Goal: Communication & Community: Participate in discussion

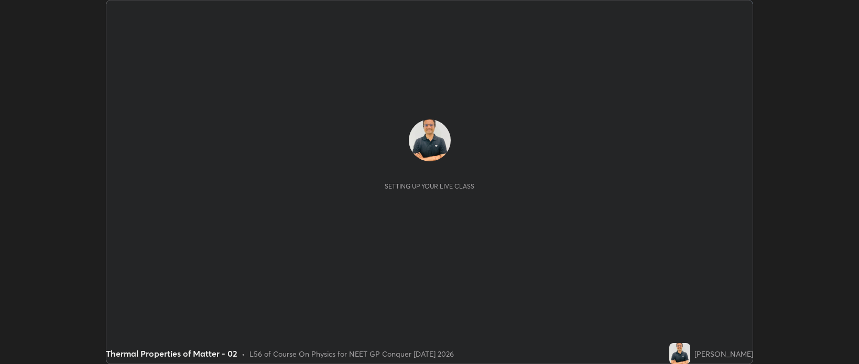
scroll to position [364, 859]
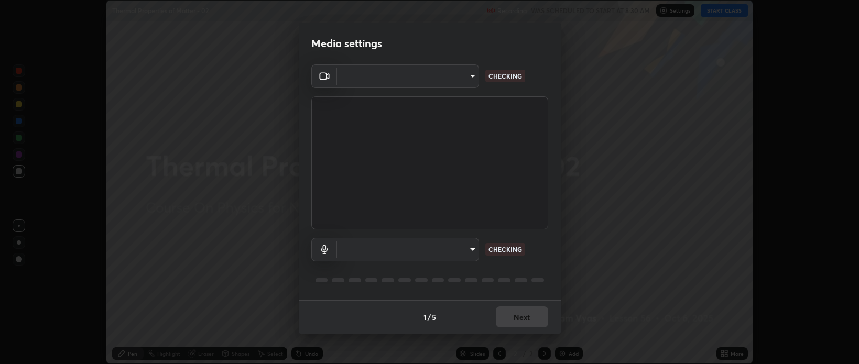
type input "bcb9d7dafccbd8d00e6ada9b6dd7e52ba20ca67bbbba0d0563dd421ab33f40a5"
type input "default"
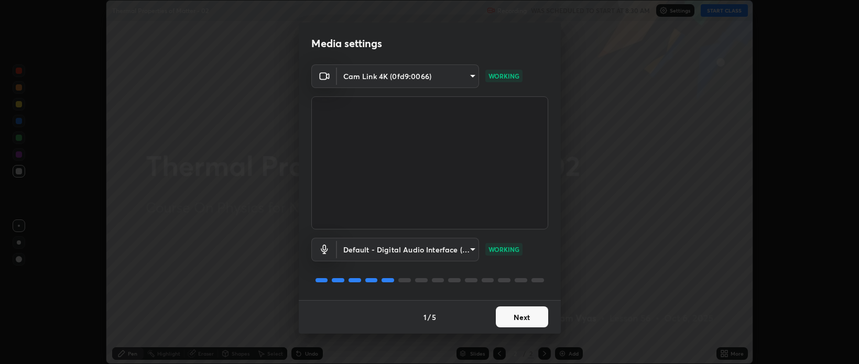
click at [522, 317] on button "Next" at bounding box center [522, 317] width 52 height 21
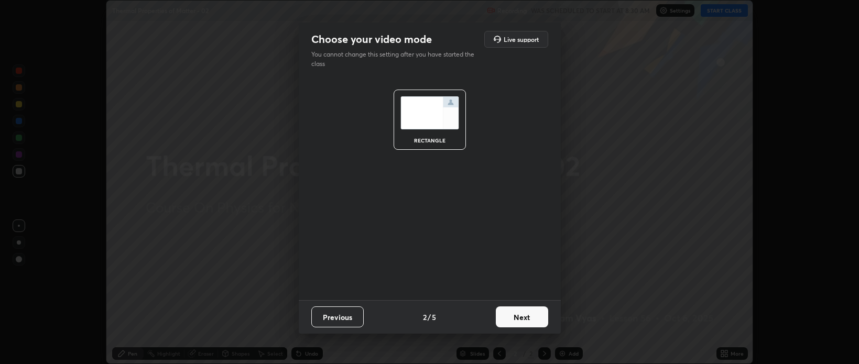
click at [524, 318] on button "Next" at bounding box center [522, 317] width 52 height 21
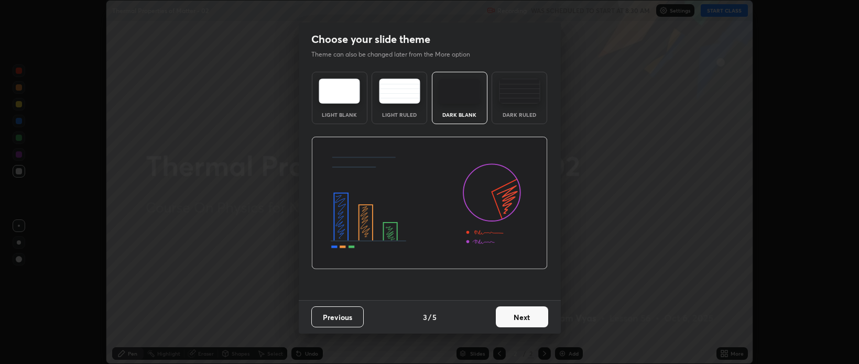
click at [524, 317] on button "Next" at bounding box center [522, 317] width 52 height 21
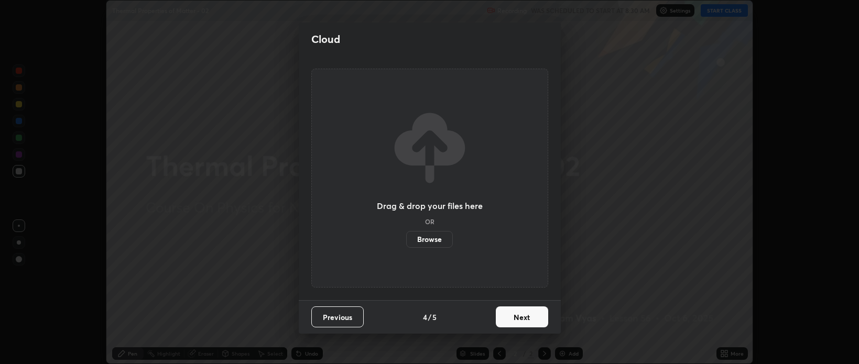
click at [523, 319] on button "Next" at bounding box center [522, 317] width 52 height 21
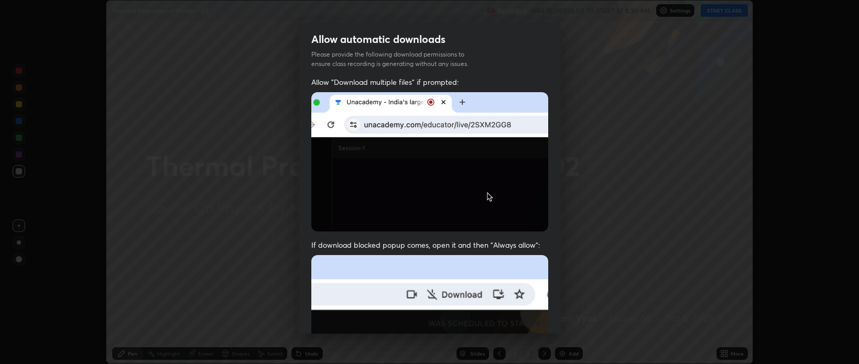
click at [521, 319] on img at bounding box center [429, 369] width 237 height 229
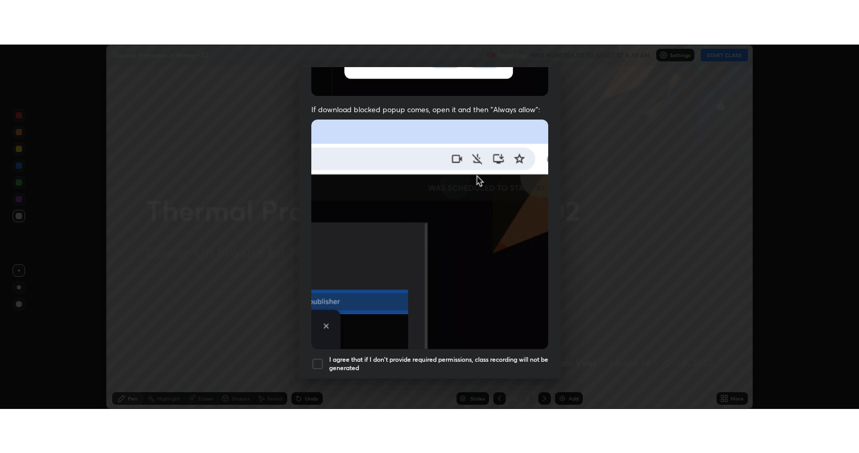
scroll to position [212, 0]
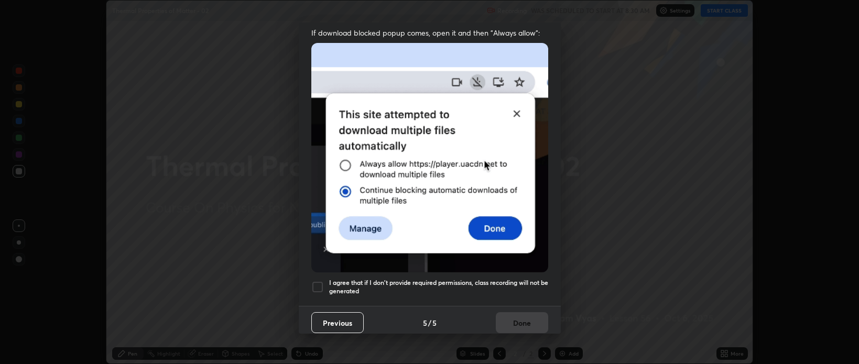
click at [317, 281] on div at bounding box center [317, 287] width 13 height 13
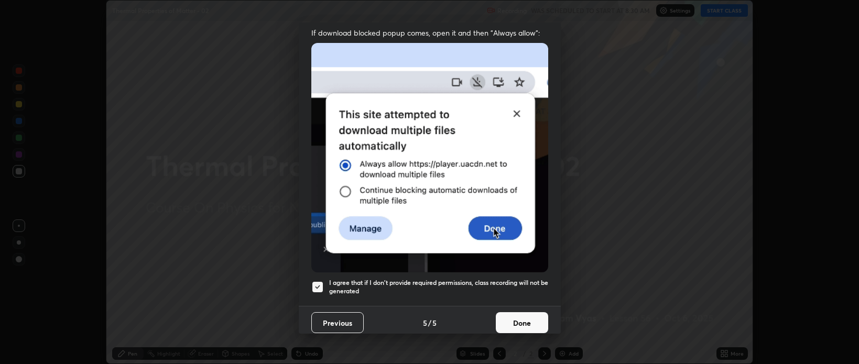
click at [524, 322] on button "Done" at bounding box center [522, 322] width 52 height 21
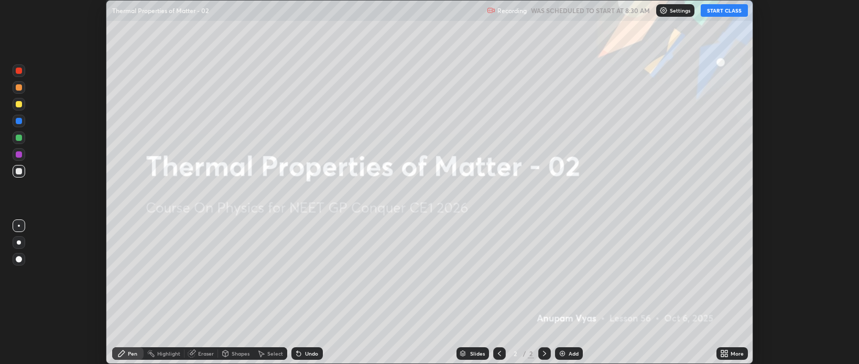
click at [733, 352] on div "More" at bounding box center [737, 353] width 13 height 5
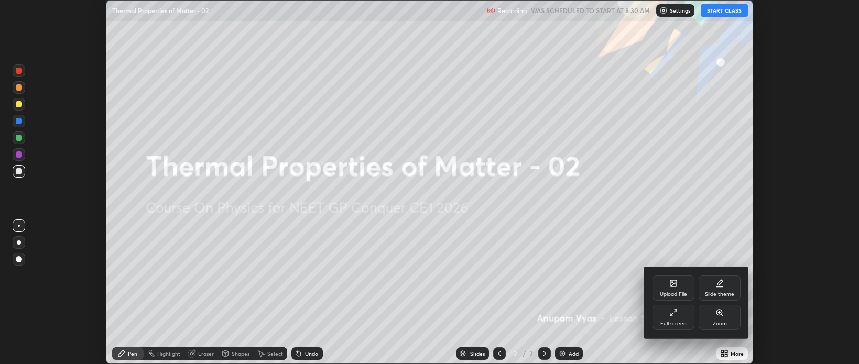
click at [670, 320] on div "Full screen" at bounding box center [674, 317] width 42 height 25
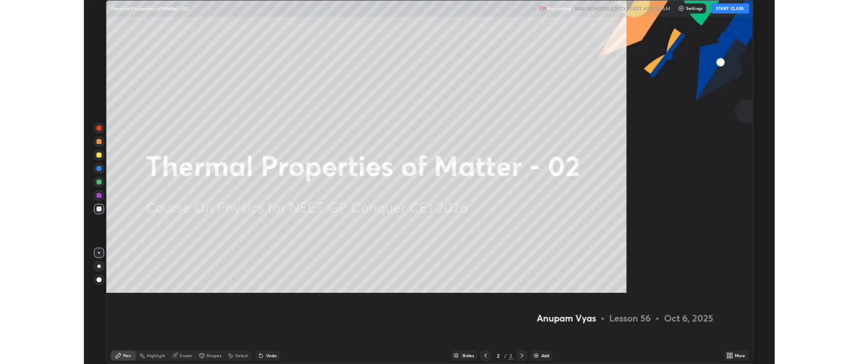
scroll to position [453, 859]
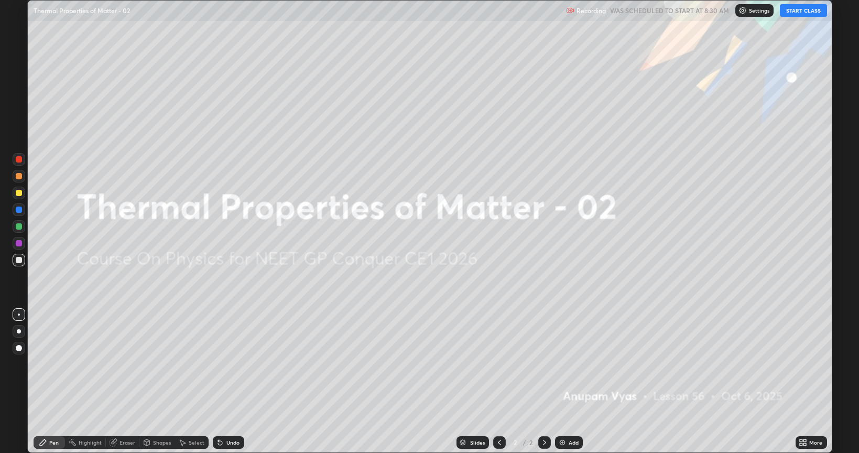
click at [804, 10] on button "START CLASS" at bounding box center [803, 10] width 47 height 13
click at [19, 331] on div at bounding box center [19, 331] width 4 height 4
click at [574, 364] on div "Add" at bounding box center [574, 442] width 10 height 5
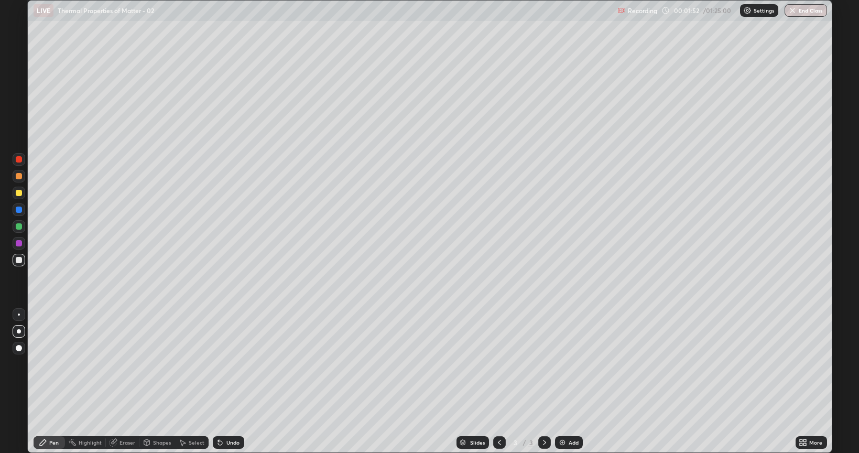
click at [231, 364] on div "Undo" at bounding box center [232, 442] width 13 height 5
click at [129, 364] on div "Eraser" at bounding box center [128, 442] width 16 height 5
click at [51, 364] on div "Pen" at bounding box center [53, 442] width 9 height 5
click at [228, 364] on div "Undo" at bounding box center [232, 442] width 13 height 5
click at [230, 364] on div "Undo" at bounding box center [232, 442] width 13 height 5
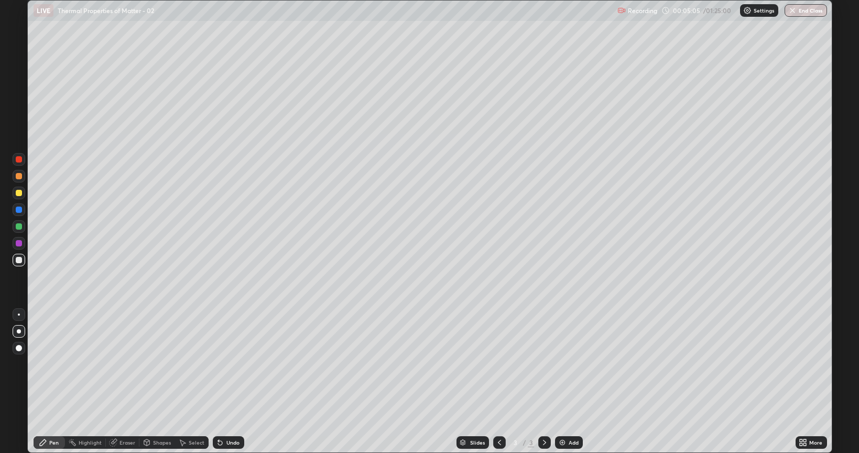
click at [233, 364] on div "Undo" at bounding box center [232, 442] width 13 height 5
click at [570, 364] on div "Add" at bounding box center [574, 442] width 10 height 5
click at [163, 364] on div "Shapes" at bounding box center [162, 442] width 18 height 5
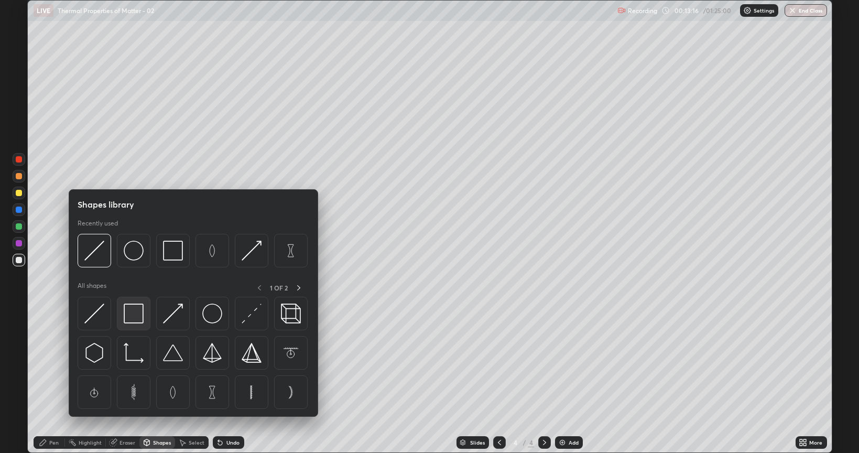
click at [131, 312] on img at bounding box center [134, 314] width 20 height 20
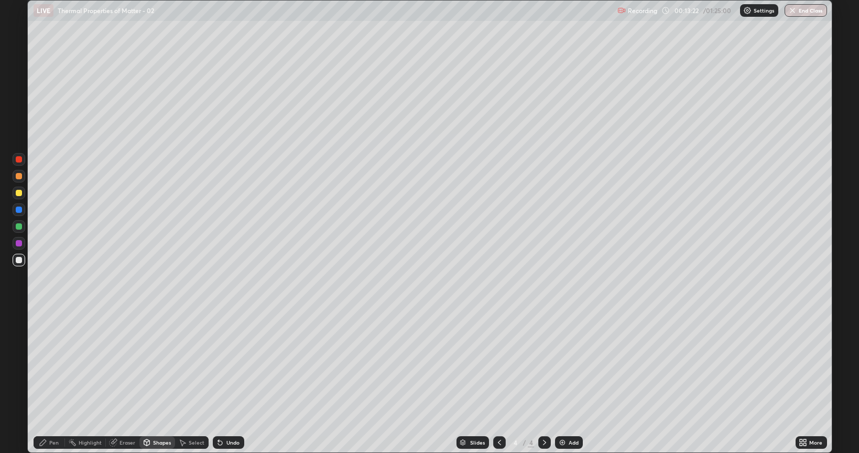
click at [161, 364] on div "Shapes" at bounding box center [162, 442] width 18 height 5
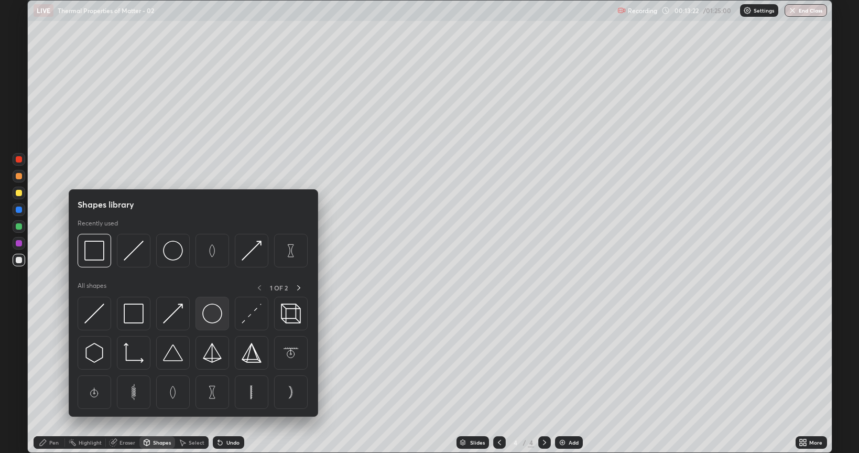
click at [211, 316] on img at bounding box center [212, 314] width 20 height 20
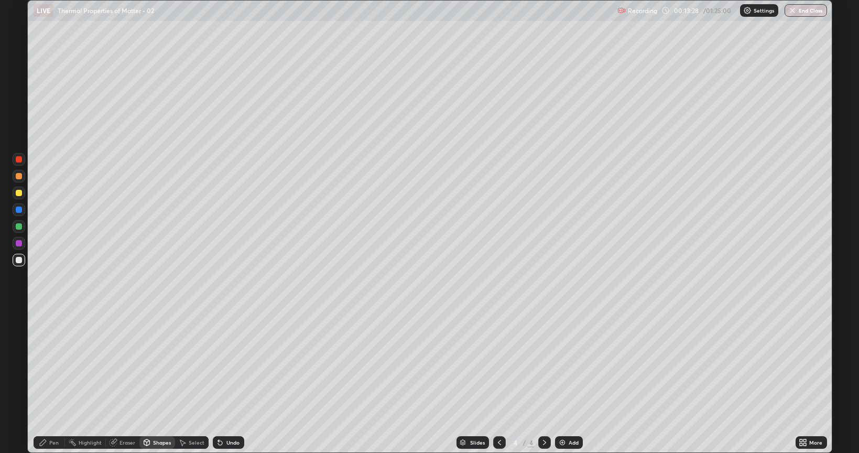
click at [56, 364] on div "Pen" at bounding box center [53, 442] width 9 height 5
click at [570, 364] on div "Add" at bounding box center [574, 442] width 10 height 5
click at [156, 364] on div "Shapes" at bounding box center [162, 442] width 18 height 5
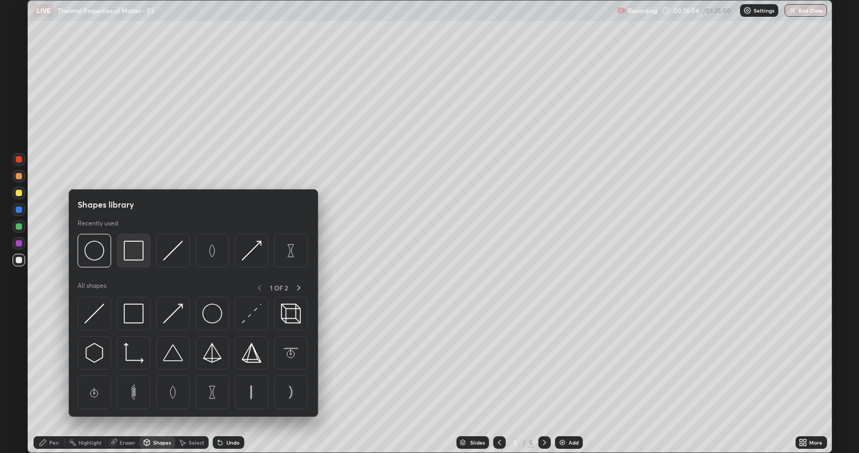
click at [135, 257] on img at bounding box center [134, 251] width 20 height 20
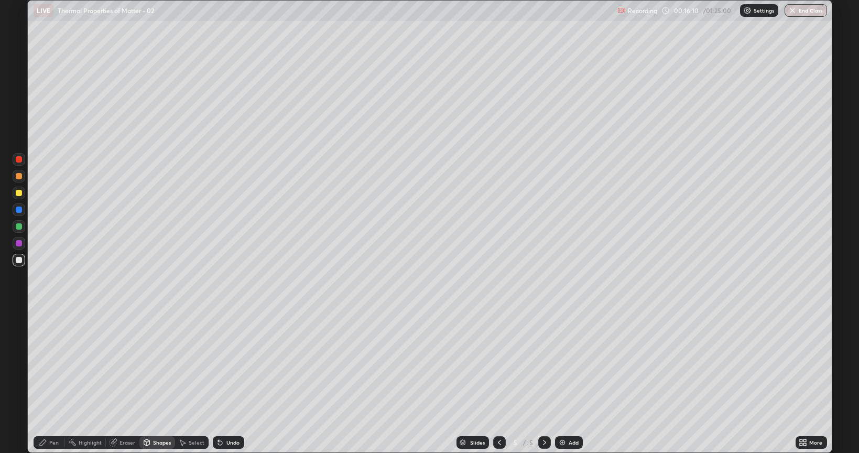
click at [163, 364] on div "Shapes" at bounding box center [162, 442] width 18 height 5
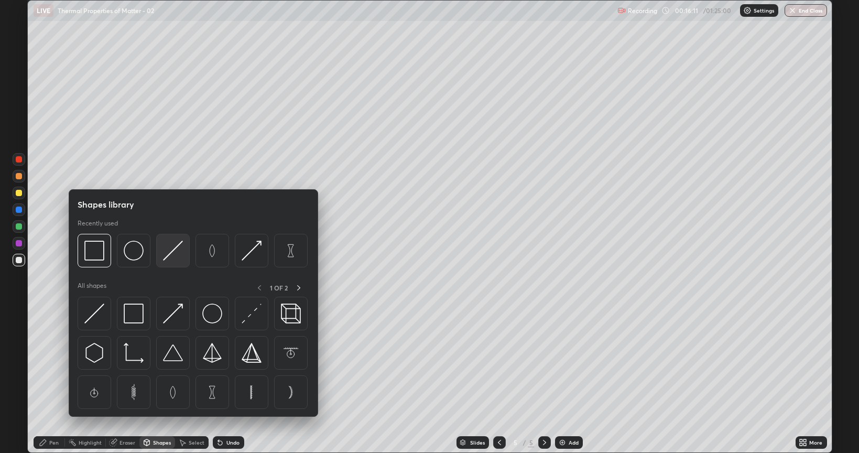
click at [173, 255] on img at bounding box center [173, 251] width 20 height 20
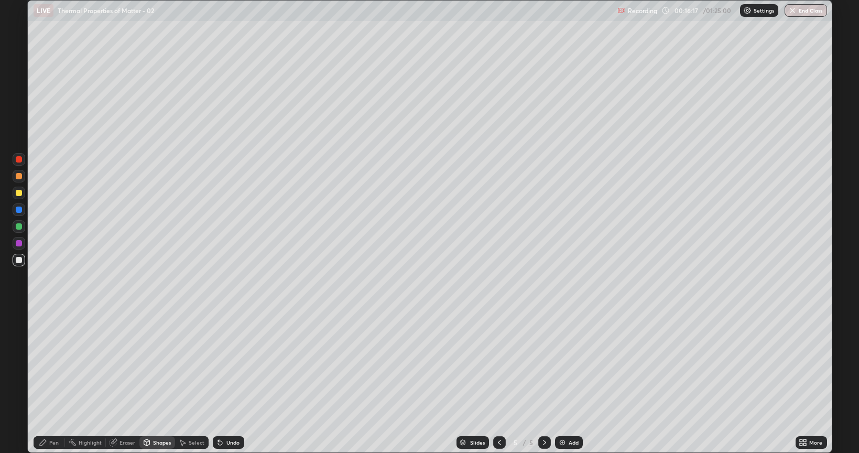
click at [59, 364] on div "Pen" at bounding box center [49, 442] width 31 height 13
click at [18, 193] on div at bounding box center [19, 193] width 6 height 6
click at [20, 229] on div at bounding box center [19, 226] width 6 height 6
click at [16, 194] on div at bounding box center [19, 193] width 6 height 6
click at [571, 364] on div "Add" at bounding box center [574, 442] width 10 height 5
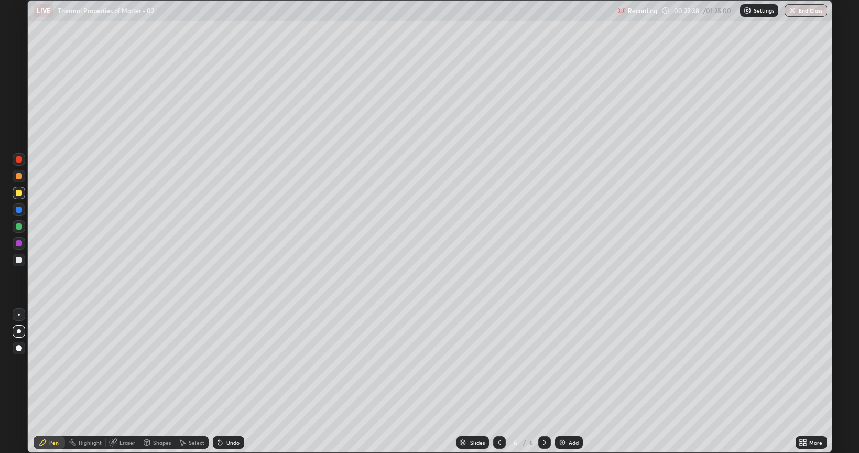
click at [20, 261] on div at bounding box center [19, 260] width 6 height 6
click at [235, 364] on div "Undo" at bounding box center [232, 442] width 13 height 5
click at [544, 364] on icon at bounding box center [544, 442] width 3 height 5
click at [572, 364] on div "Add" at bounding box center [569, 442] width 28 height 13
click at [233, 364] on div "Undo" at bounding box center [232, 442] width 13 height 5
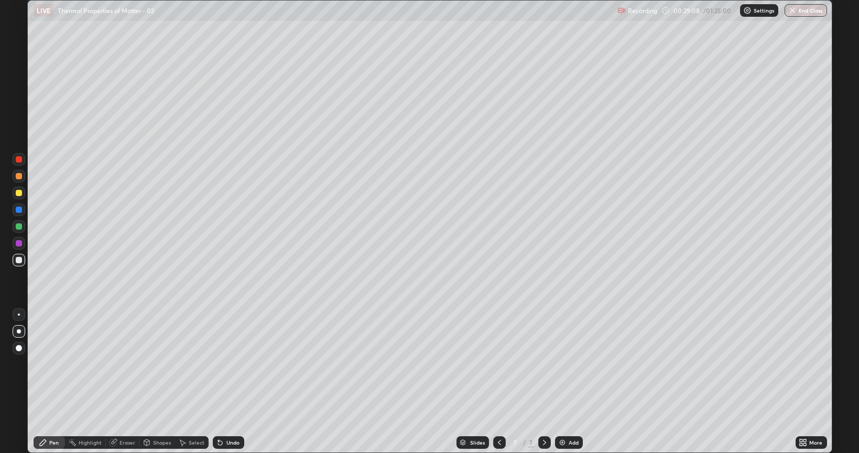
click at [233, 364] on div "Undo" at bounding box center [232, 442] width 13 height 5
click at [17, 194] on div at bounding box center [19, 193] width 6 height 6
click at [499, 364] on icon at bounding box center [499, 442] width 8 height 8
click at [542, 364] on icon at bounding box center [544, 442] width 8 height 8
click at [570, 364] on div "Add" at bounding box center [574, 442] width 10 height 5
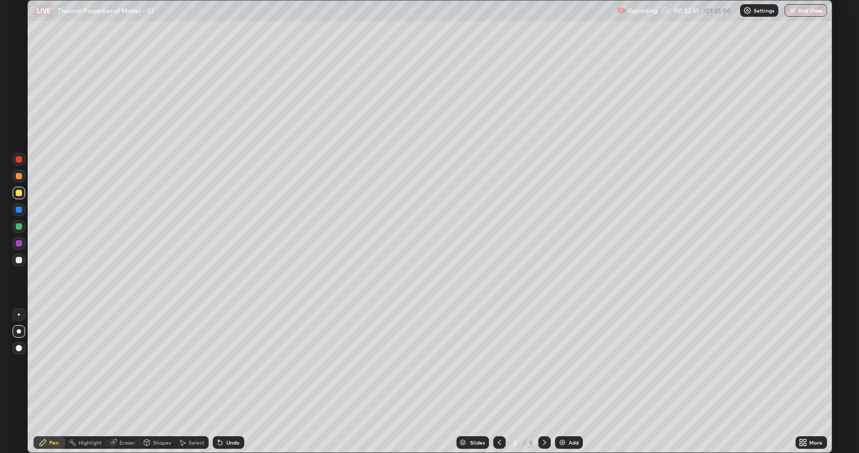
click at [499, 364] on icon at bounding box center [499, 442] width 3 height 5
click at [16, 258] on div at bounding box center [19, 260] width 6 height 6
click at [128, 364] on div "Eraser" at bounding box center [128, 442] width 16 height 5
click at [54, 364] on div "Pen" at bounding box center [53, 442] width 9 height 5
click at [232, 364] on div "Undo" at bounding box center [232, 442] width 13 height 5
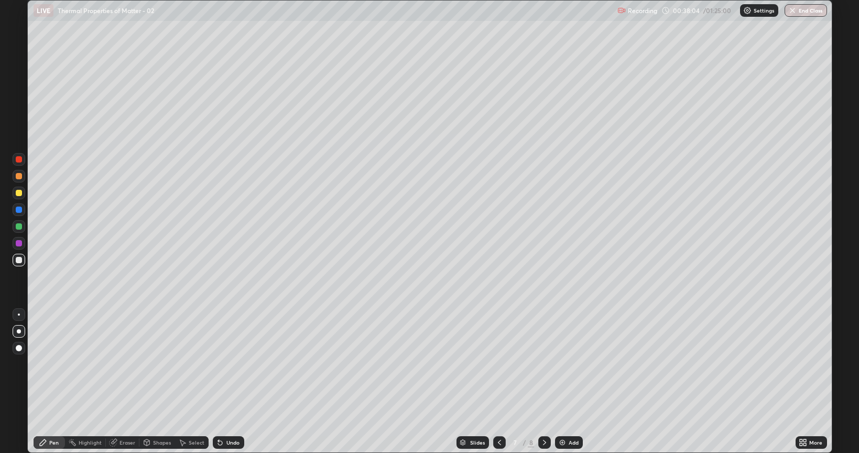
click at [234, 364] on div "Undo" at bounding box center [232, 442] width 13 height 5
click at [232, 364] on div "Undo" at bounding box center [232, 442] width 13 height 5
click at [235, 364] on div "Undo" at bounding box center [232, 442] width 13 height 5
click at [236, 364] on div "Undo" at bounding box center [228, 442] width 31 height 13
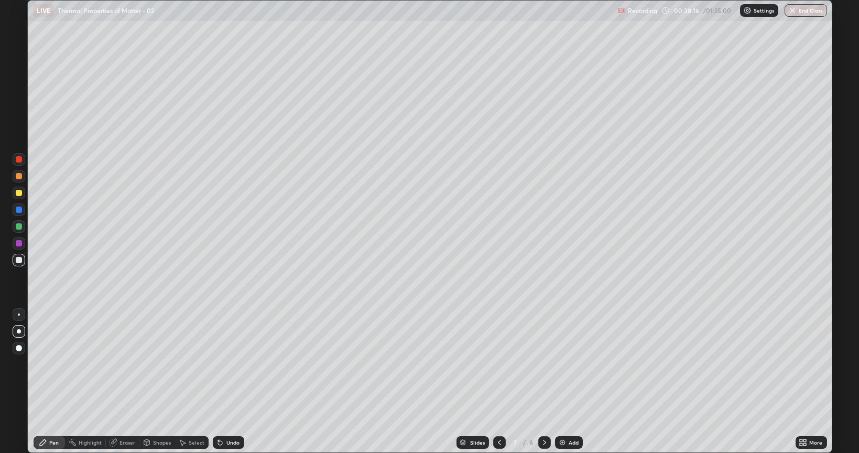
click at [230, 364] on div "Undo" at bounding box center [232, 442] width 13 height 5
click at [19, 194] on div at bounding box center [19, 193] width 6 height 6
click at [232, 364] on div "Undo" at bounding box center [232, 442] width 13 height 5
click at [545, 364] on icon at bounding box center [544, 442] width 3 height 5
click at [20, 262] on div at bounding box center [19, 260] width 6 height 6
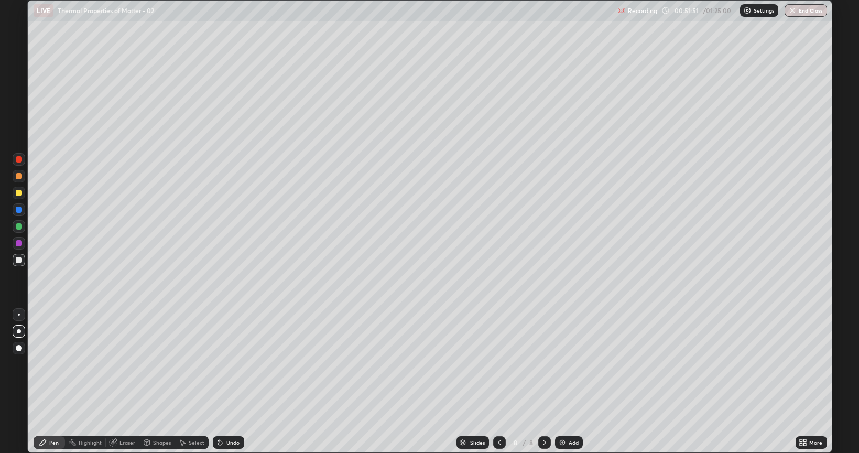
click at [231, 364] on div "Undo" at bounding box center [232, 442] width 13 height 5
click at [229, 364] on div "Undo" at bounding box center [232, 442] width 13 height 5
click at [230, 364] on div "Undo" at bounding box center [232, 442] width 13 height 5
click at [228, 364] on div "Undo" at bounding box center [232, 442] width 13 height 5
click at [569, 364] on div "Add" at bounding box center [574, 442] width 10 height 5
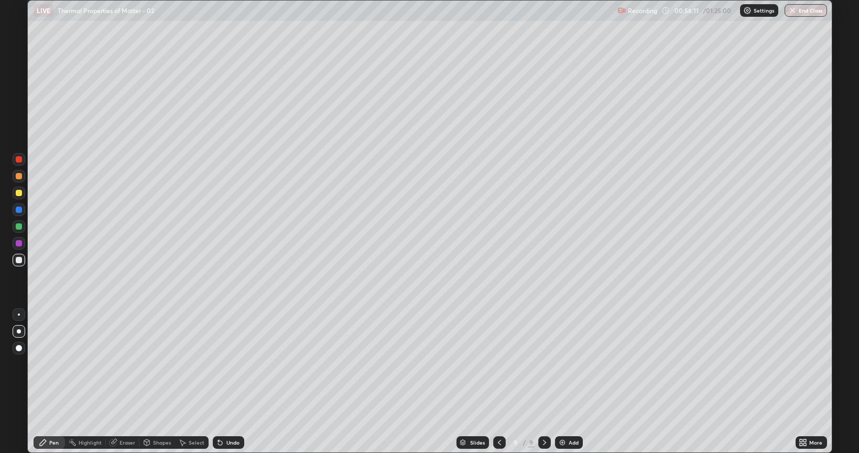
click at [231, 364] on div "Undo" at bounding box center [232, 442] width 13 height 5
click at [232, 364] on div "Undo" at bounding box center [232, 442] width 13 height 5
click at [233, 364] on div "Undo" at bounding box center [228, 442] width 31 height 13
click at [569, 364] on div "Add" at bounding box center [574, 442] width 10 height 5
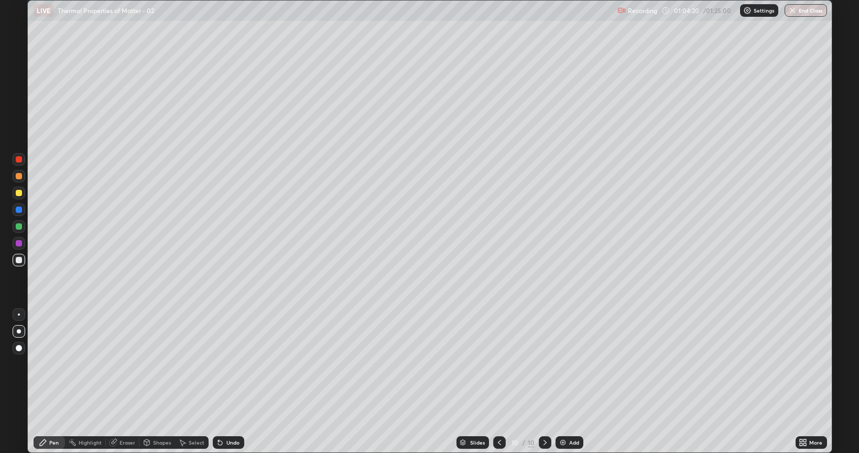
click at [230, 364] on div "Undo" at bounding box center [232, 442] width 13 height 5
click at [232, 364] on div "Undo" at bounding box center [228, 442] width 31 height 13
click at [135, 364] on div "Eraser" at bounding box center [123, 442] width 34 height 13
click at [52, 364] on div "Pen" at bounding box center [53, 442] width 9 height 5
click at [570, 364] on div "Add" at bounding box center [574, 442] width 10 height 5
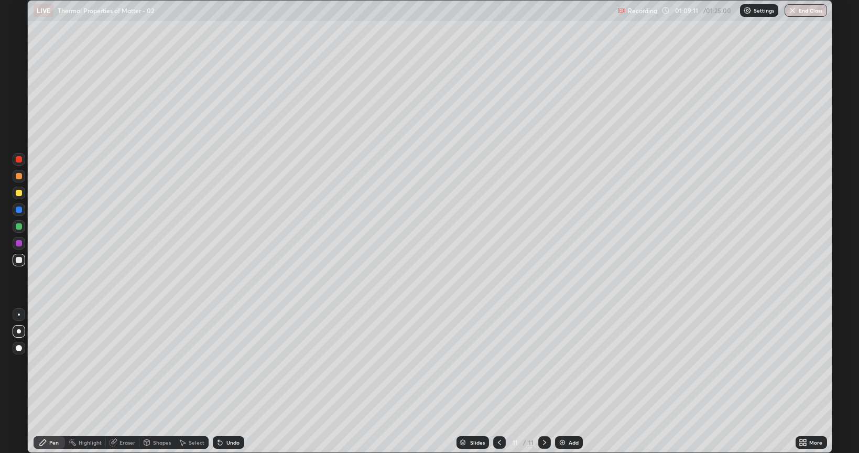
click at [226, 364] on div "Undo" at bounding box center [232, 442] width 13 height 5
click at [228, 364] on div "Undo" at bounding box center [232, 442] width 13 height 5
click at [20, 196] on div at bounding box center [19, 193] width 6 height 6
click at [18, 226] on div at bounding box center [19, 226] width 6 height 6
click at [569, 364] on div "Add" at bounding box center [574, 442] width 10 height 5
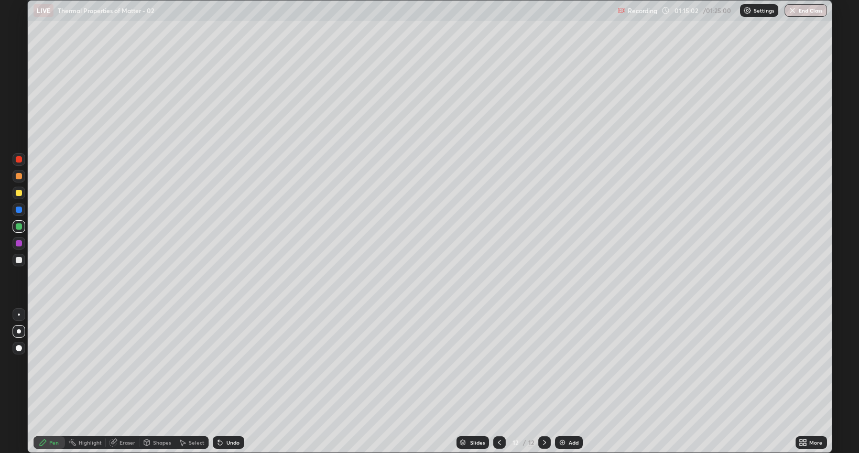
click at [18, 259] on div at bounding box center [19, 260] width 6 height 6
click at [19, 195] on div at bounding box center [19, 193] width 6 height 6
click at [14, 228] on div at bounding box center [19, 226] width 13 height 13
click at [815, 13] on button "End Class" at bounding box center [806, 10] width 42 height 13
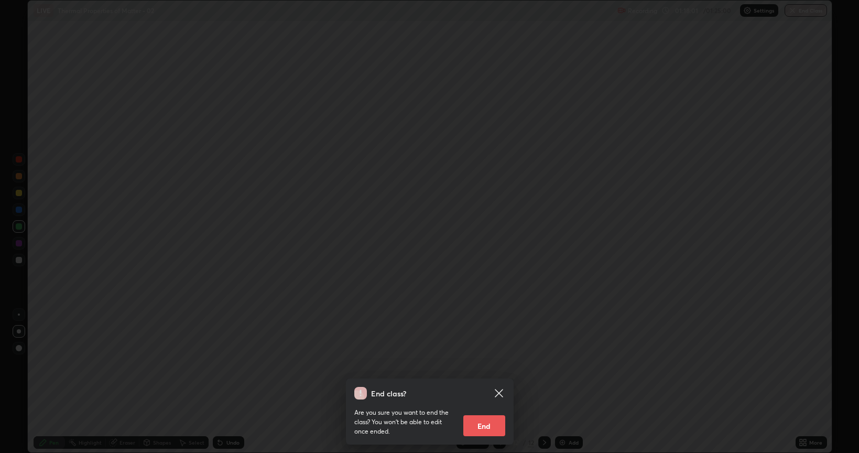
click at [493, 364] on button "End" at bounding box center [484, 425] width 42 height 21
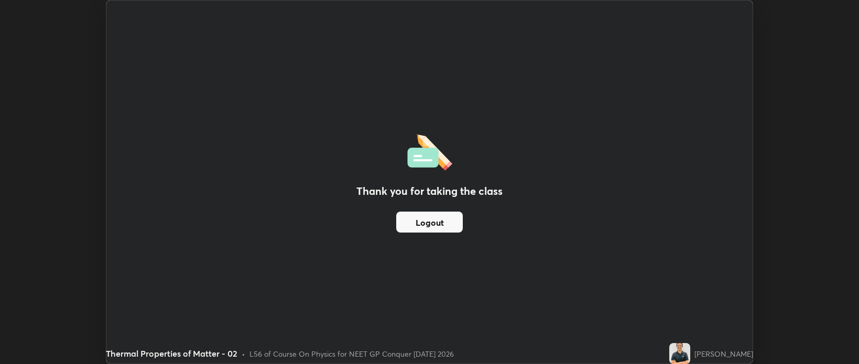
scroll to position [52059, 51564]
